Goal: Navigation & Orientation: Find specific page/section

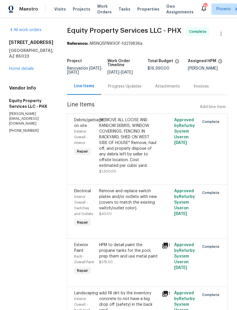
click at [141, 1] on div "Maestro Visits Projects Work Orders Tasks Properties Geo Assignments 27 Phoenix…" at bounding box center [118, 9] width 237 height 18
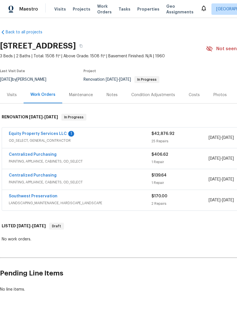
click at [53, 136] on link "Equity Property Services LLC" at bounding box center [38, 134] width 58 height 4
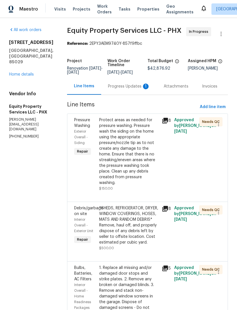
click at [127, 89] on div "Progress Updates 1" at bounding box center [129, 86] width 42 height 6
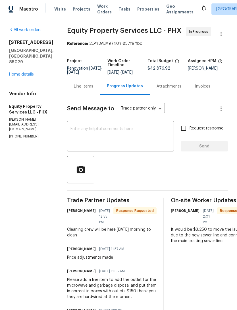
click at [74, 89] on div "Line Items" at bounding box center [83, 86] width 19 height 6
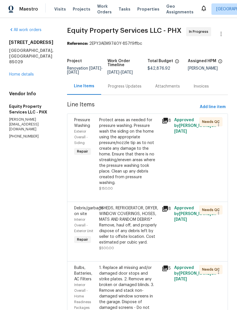
click at [24, 76] on link "Home details" at bounding box center [21, 74] width 25 height 4
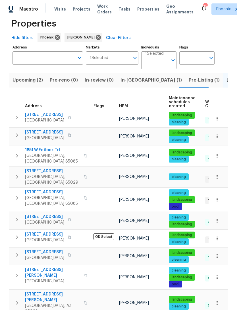
scroll to position [0, 5]
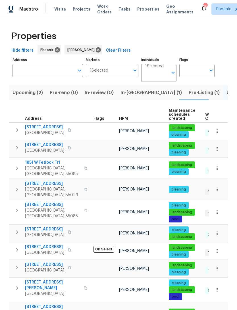
click at [168, 81] on input "Individuals" at bounding box center [157, 74] width 23 height 13
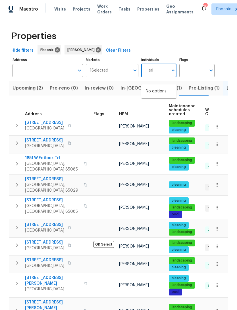
type input "eric"
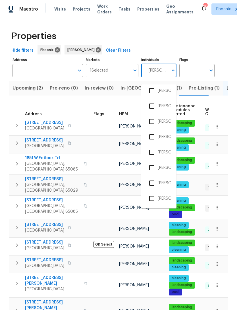
scroll to position [127, 0]
click at [152, 166] on input "checkbox" at bounding box center [152, 167] width 12 height 12
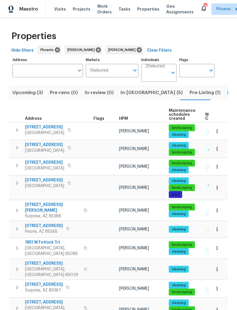
click at [132, 97] on span "In-reno (5)" at bounding box center [152, 93] width 62 height 8
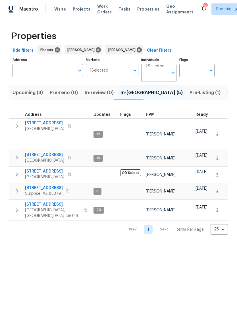
click at [190, 97] on span "Pre-Listing (1)" at bounding box center [205, 93] width 31 height 8
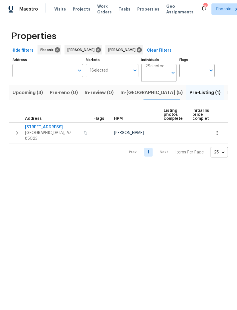
click at [129, 97] on span "In-reno (5)" at bounding box center [152, 93] width 62 height 8
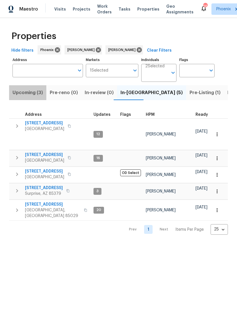
click at [38, 100] on button "Upcoming (3)" at bounding box center [27, 92] width 37 height 15
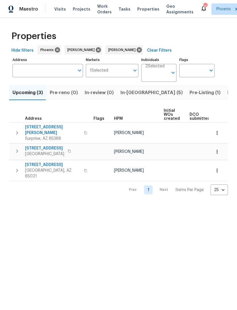
click at [132, 97] on span "In-reno (5)" at bounding box center [152, 93] width 62 height 8
